Goal: Information Seeking & Learning: Learn about a topic

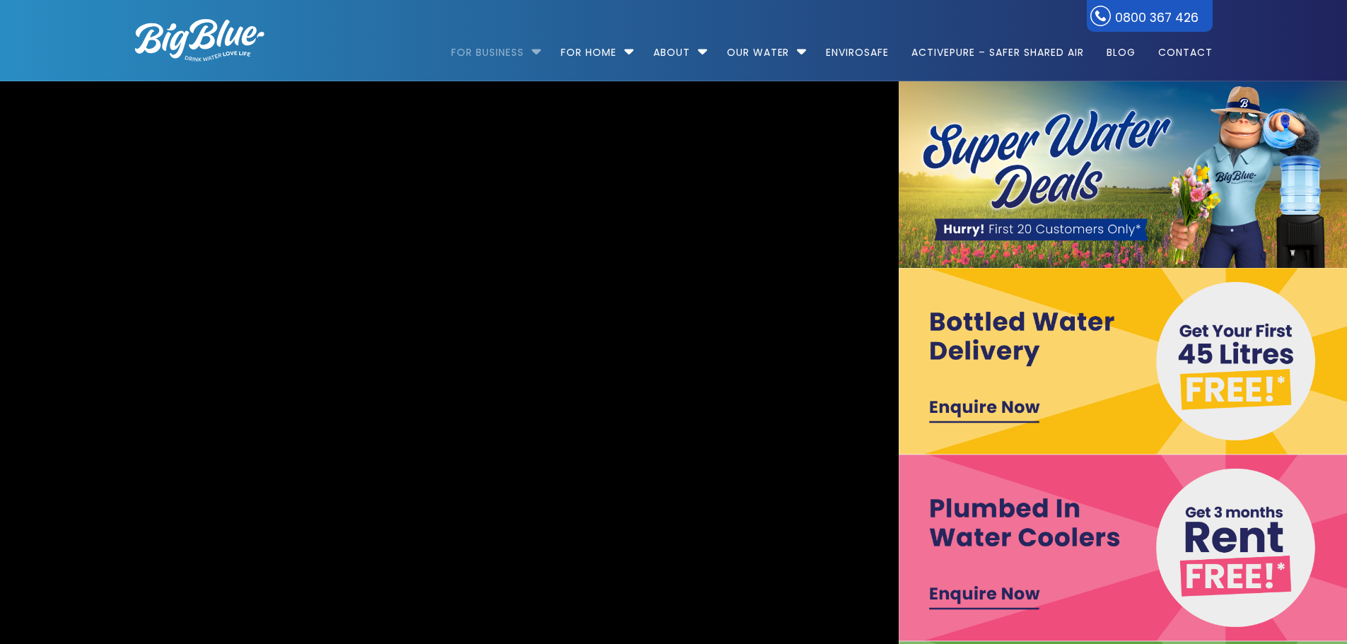
click at [520, 50] on link "For Business" at bounding box center [492, 45] width 83 height 91
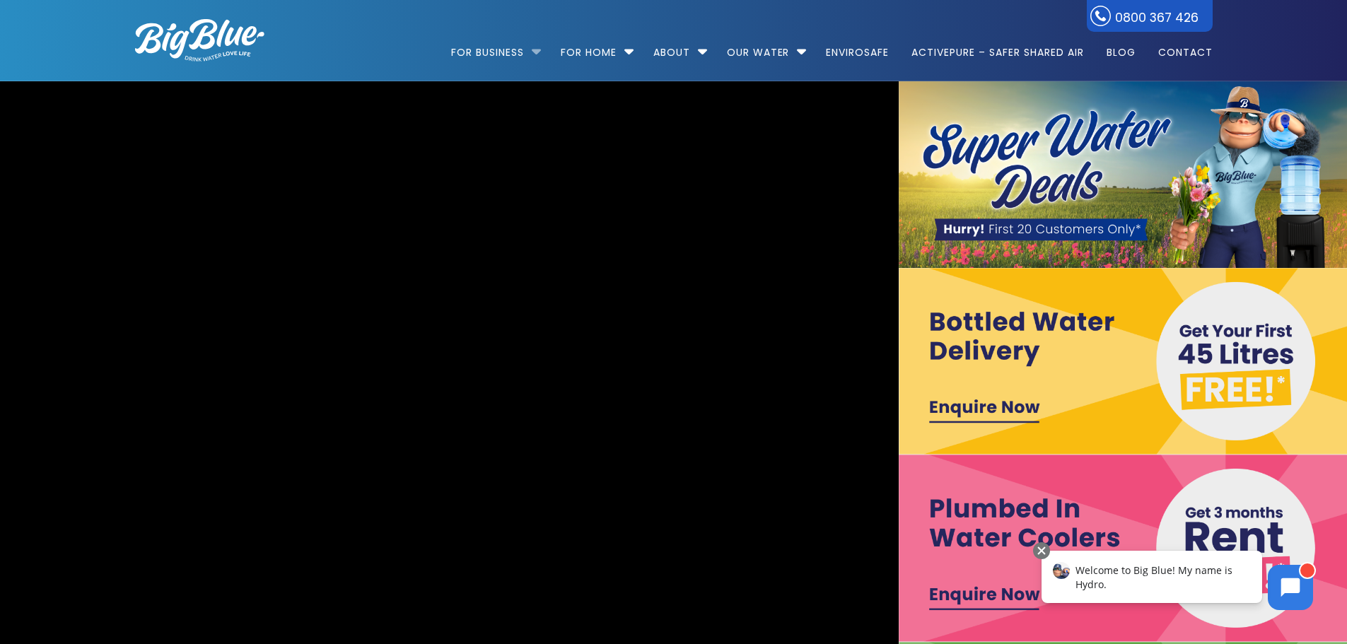
click at [530, 54] on li "For Business Bottled Water Delivery Plumbed in Water Coolers Fill Your Own Cool…" at bounding box center [499, 46] width 97 height 81
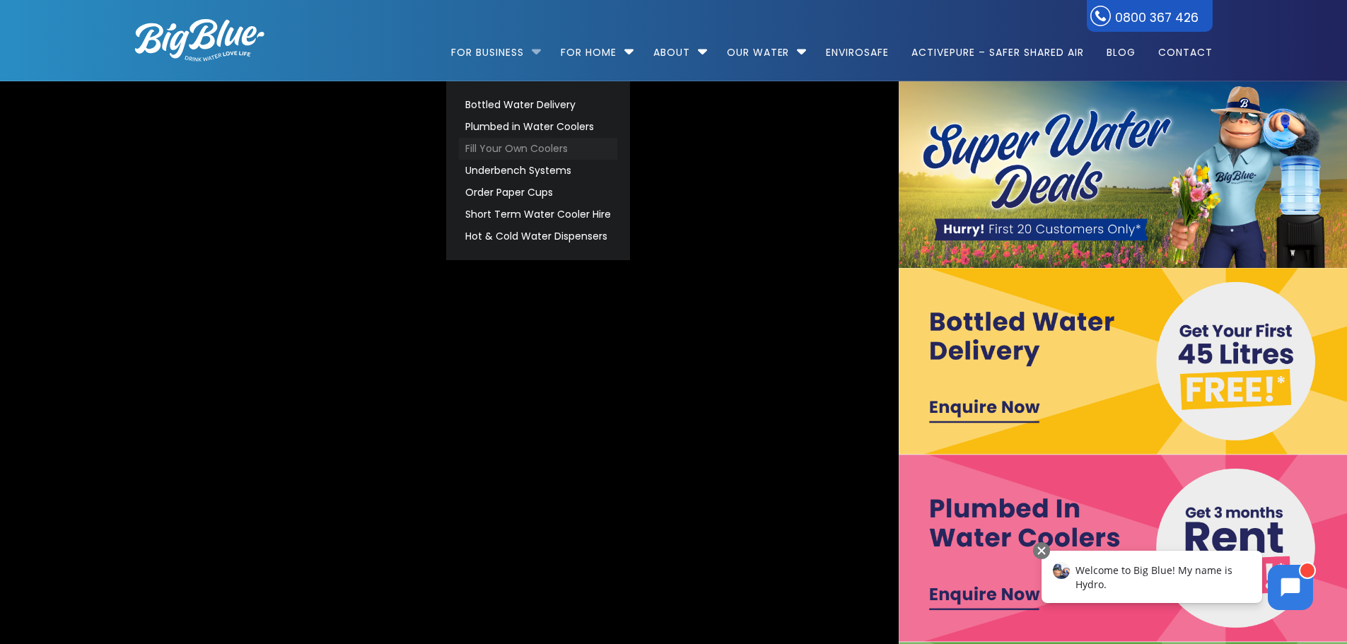
click at [495, 147] on link "Fill Your Own Coolers" at bounding box center [538, 149] width 158 height 22
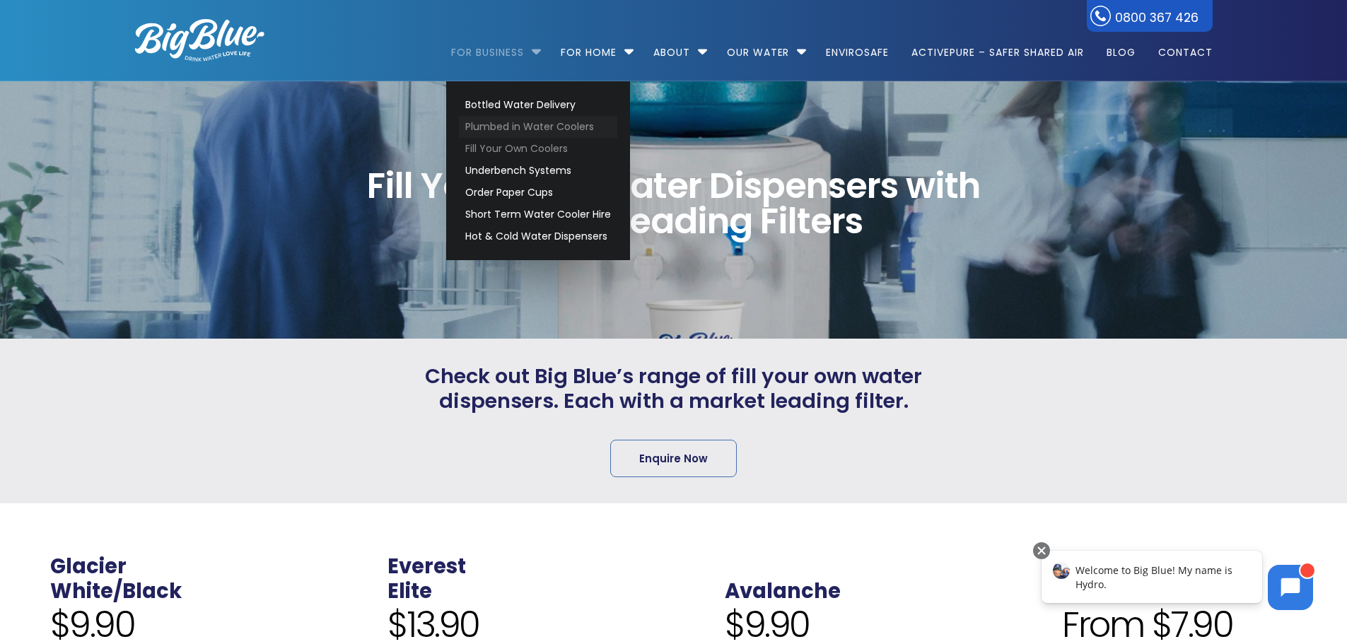
click at [518, 124] on link "Plumbed in Water Coolers" at bounding box center [538, 127] width 158 height 22
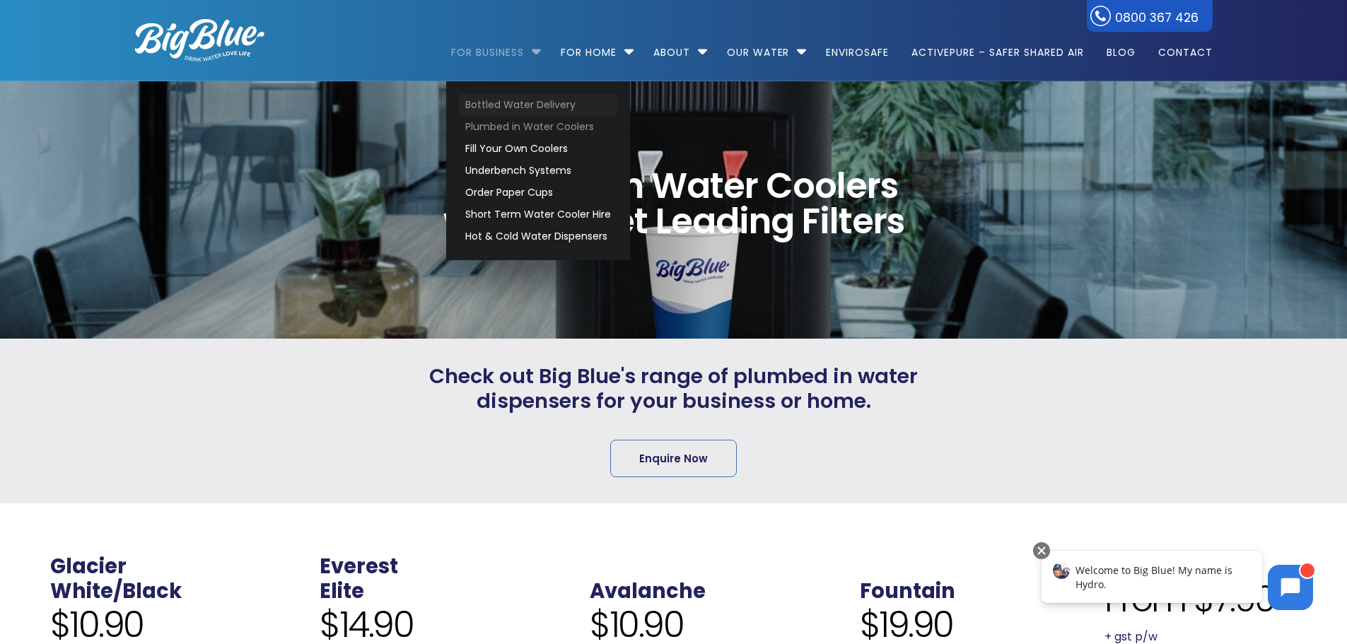
click at [517, 97] on link "Bottled Water Delivery" at bounding box center [538, 105] width 158 height 22
